Goal: Browse casually

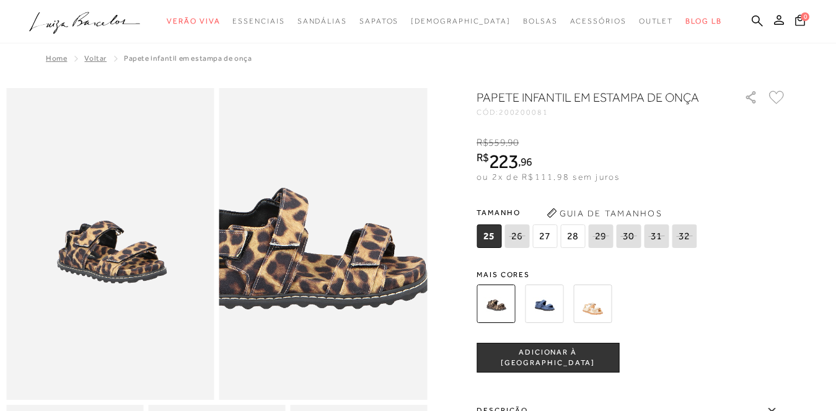
click at [346, 266] on img at bounding box center [303, 230] width 416 height 624
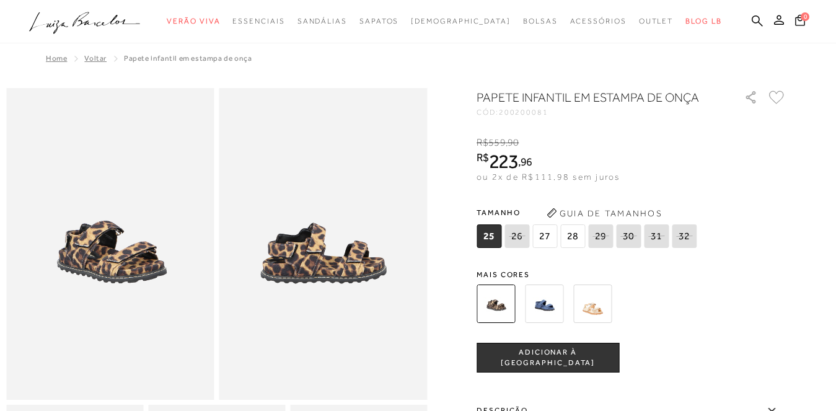
click at [115, 271] on img at bounding box center [110, 244] width 208 height 312
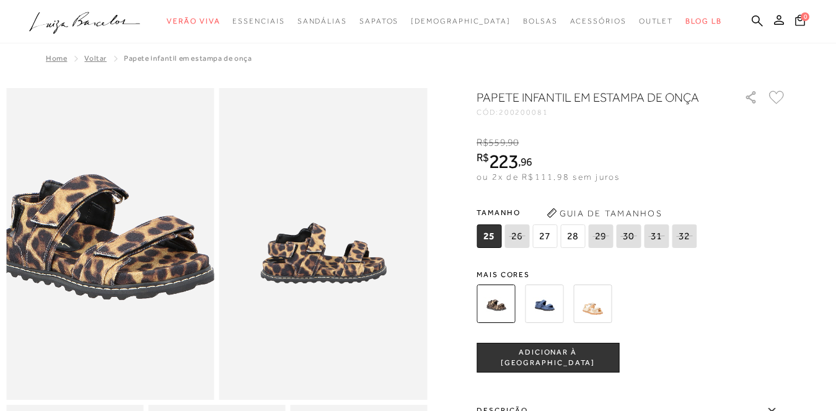
click at [117, 271] on img at bounding box center [101, 221] width 416 height 624
click at [337, 285] on img at bounding box center [323, 244] width 208 height 312
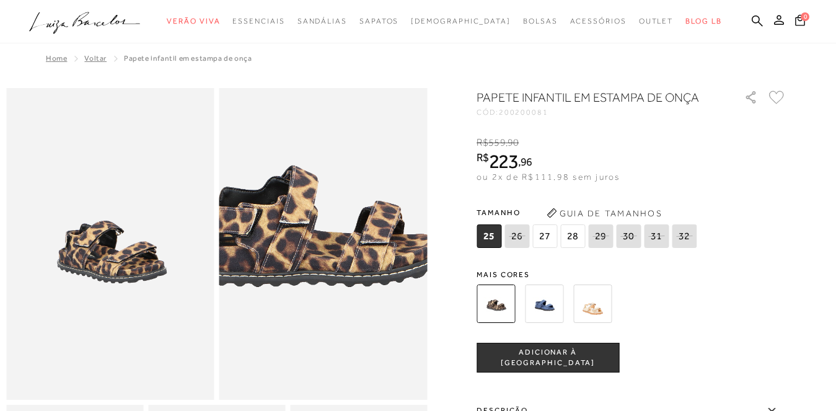
click at [337, 285] on img at bounding box center [313, 208] width 416 height 624
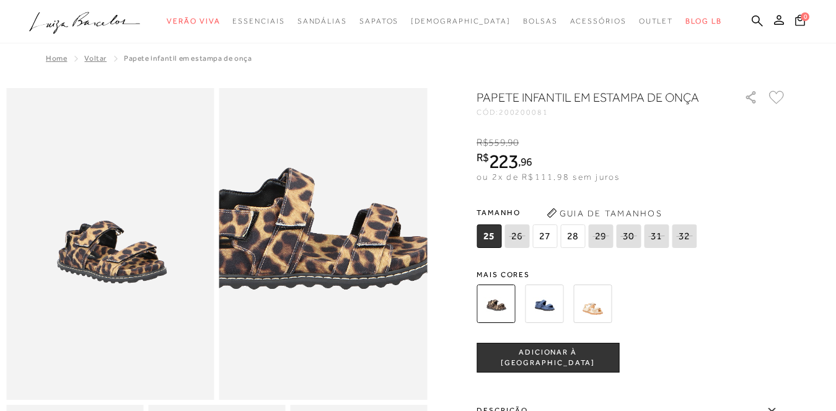
click at [363, 268] on img at bounding box center [309, 210] width 416 height 624
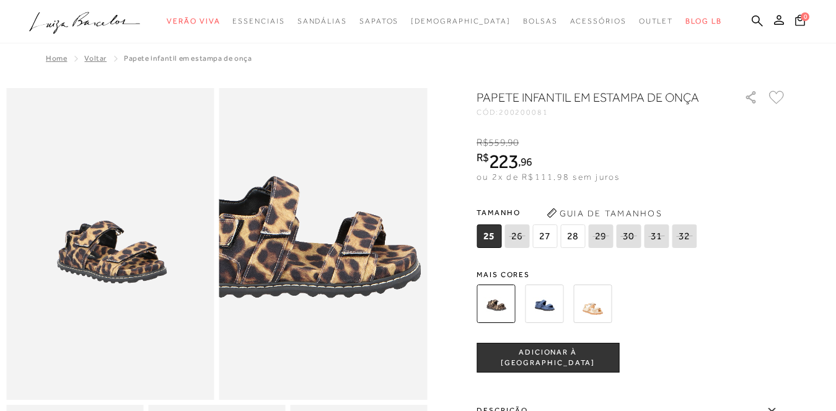
click at [356, 274] on img at bounding box center [294, 218] width 416 height 624
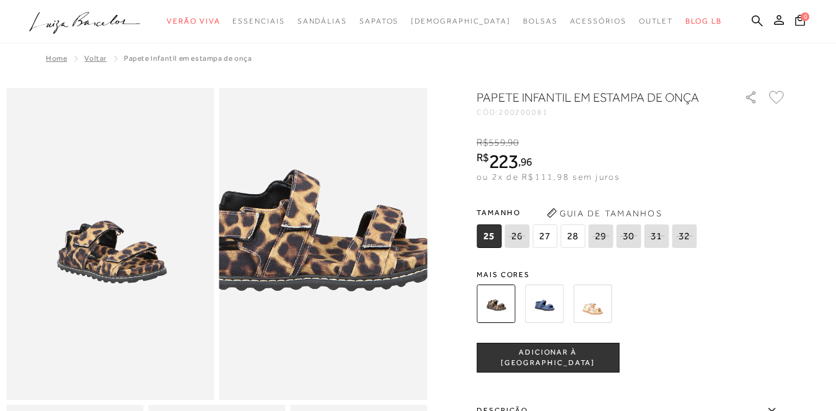
click at [335, 281] on img at bounding box center [315, 212] width 416 height 624
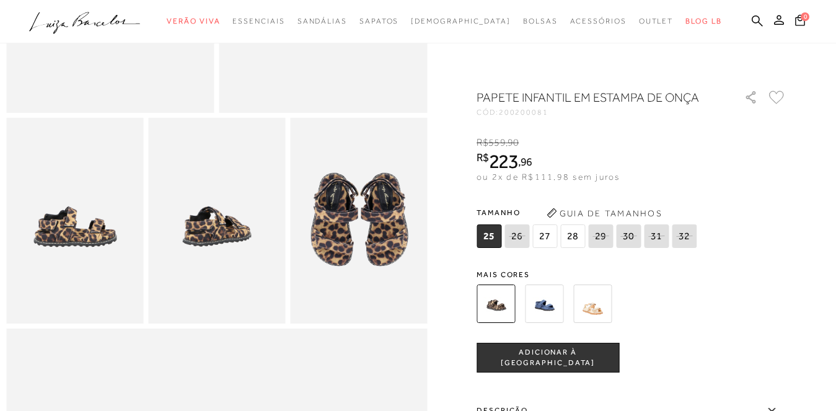
scroll to position [310, 0]
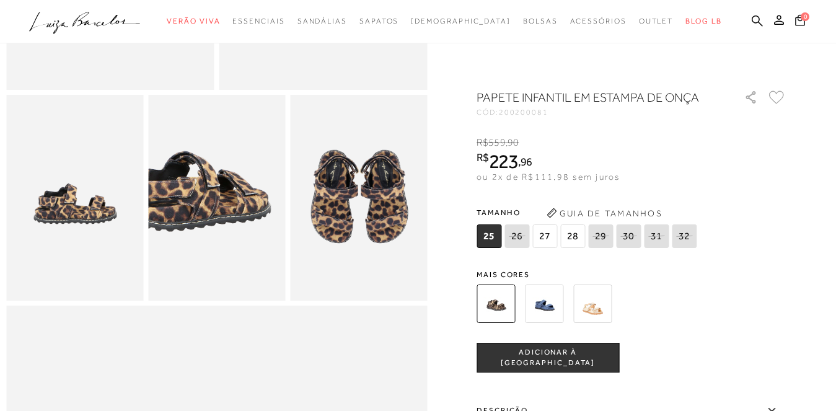
click at [232, 227] on img at bounding box center [202, 179] width 274 height 411
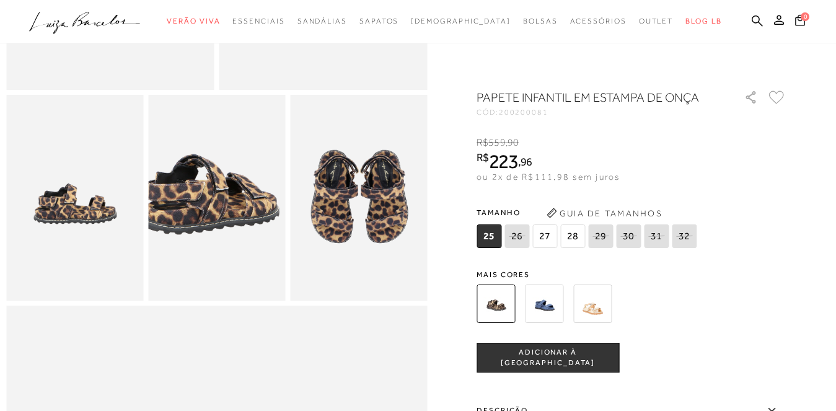
click at [214, 220] on img at bounding box center [210, 182] width 274 height 411
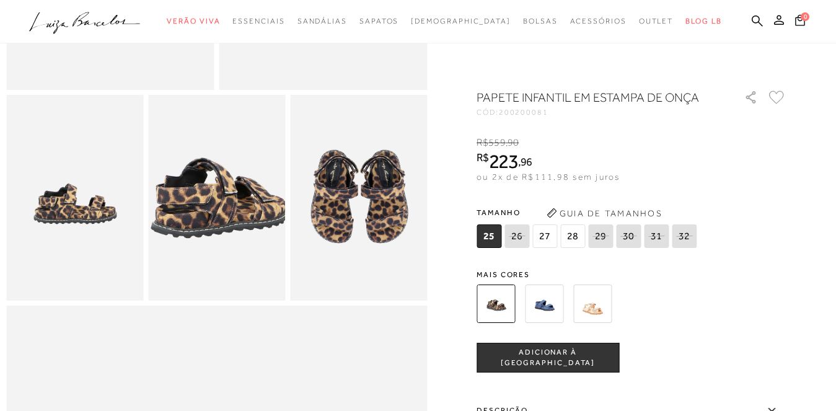
click at [214, 220] on img at bounding box center [219, 186] width 274 height 411
